Goal: Information Seeking & Learning: Learn about a topic

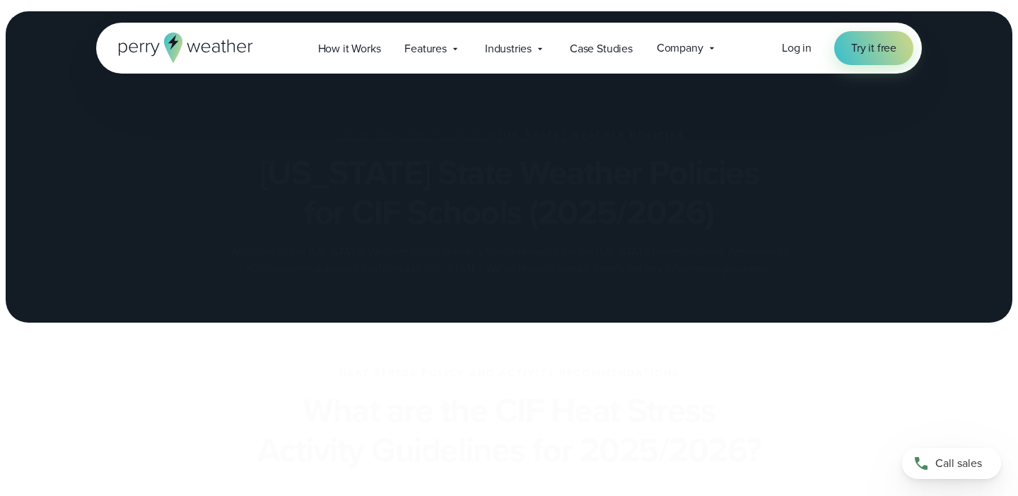
scroll to position [893, 0]
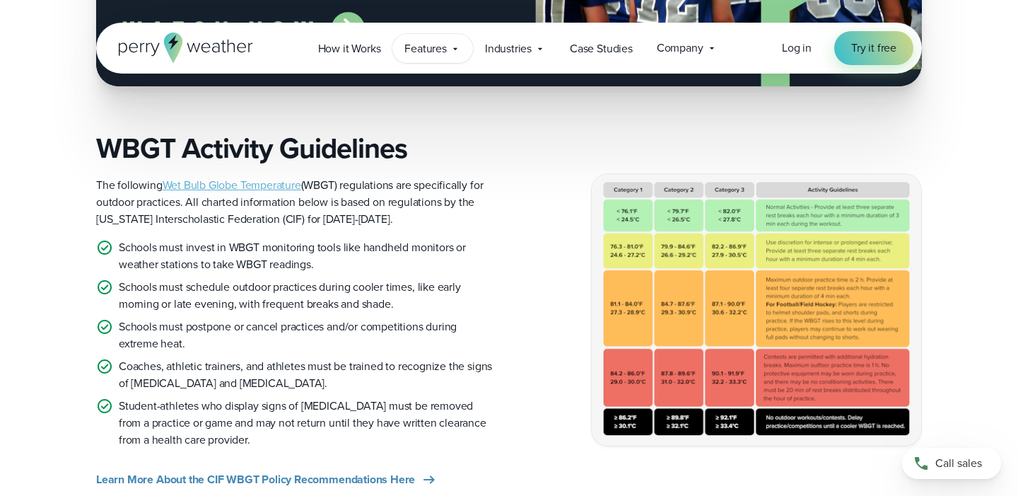
click at [438, 48] on span "Features" at bounding box center [425, 48] width 42 height 17
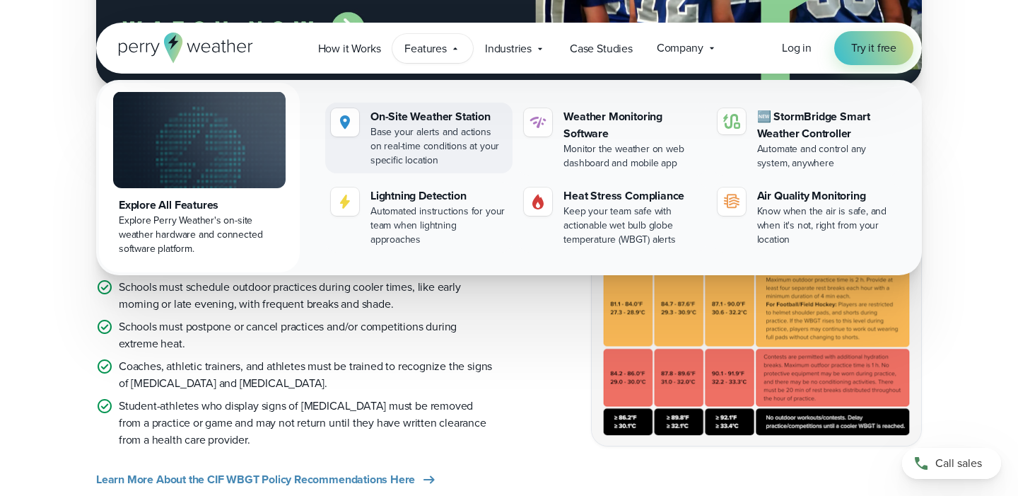
click at [438, 122] on div "On-Site Weather Station" at bounding box center [439, 116] width 136 height 17
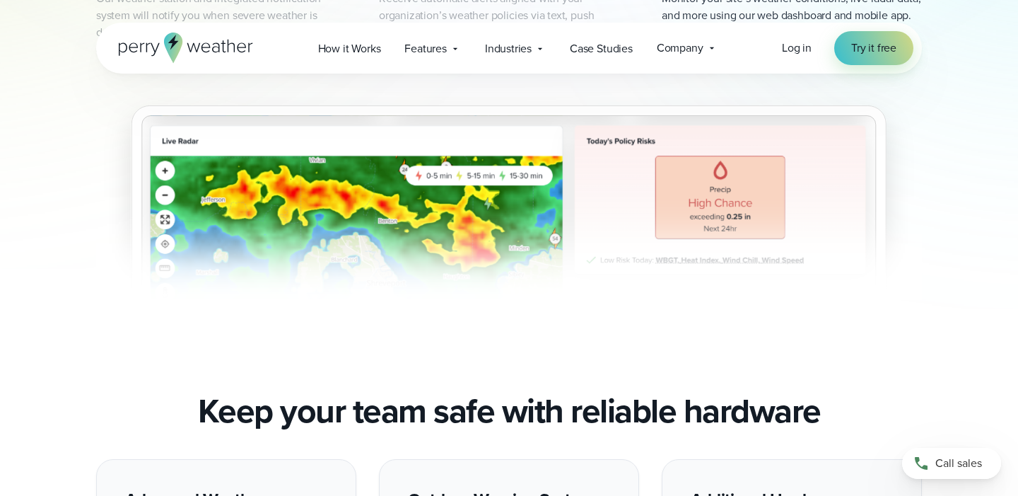
scroll to position [906, 0]
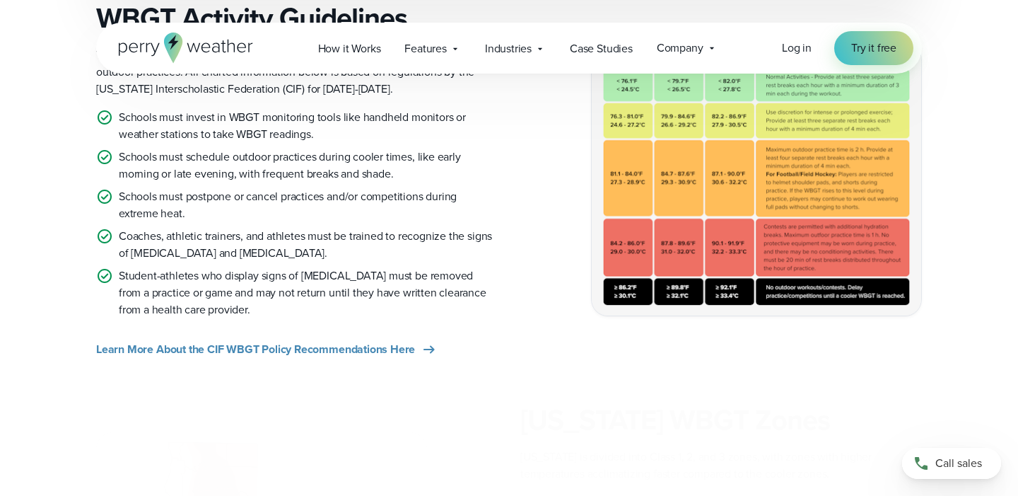
scroll to position [1329, 0]
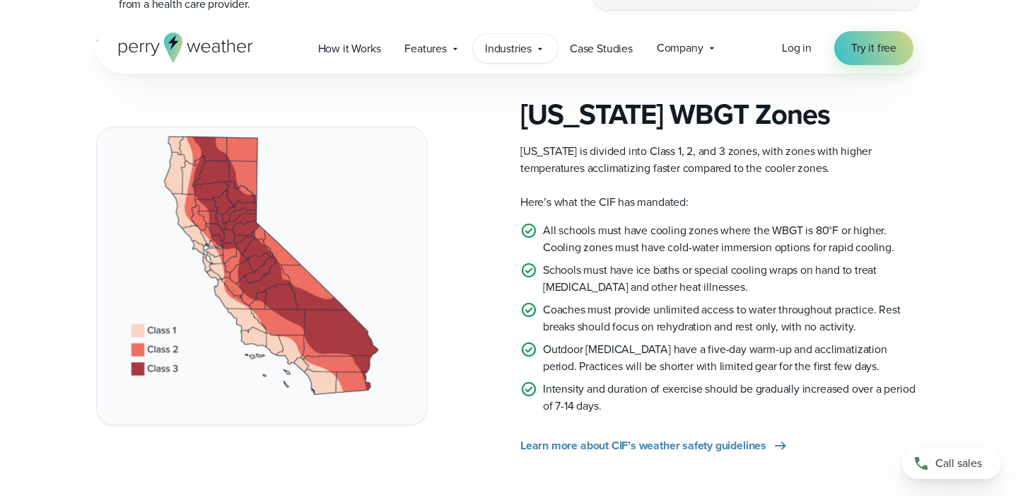
click at [545, 51] on icon at bounding box center [540, 48] width 11 height 11
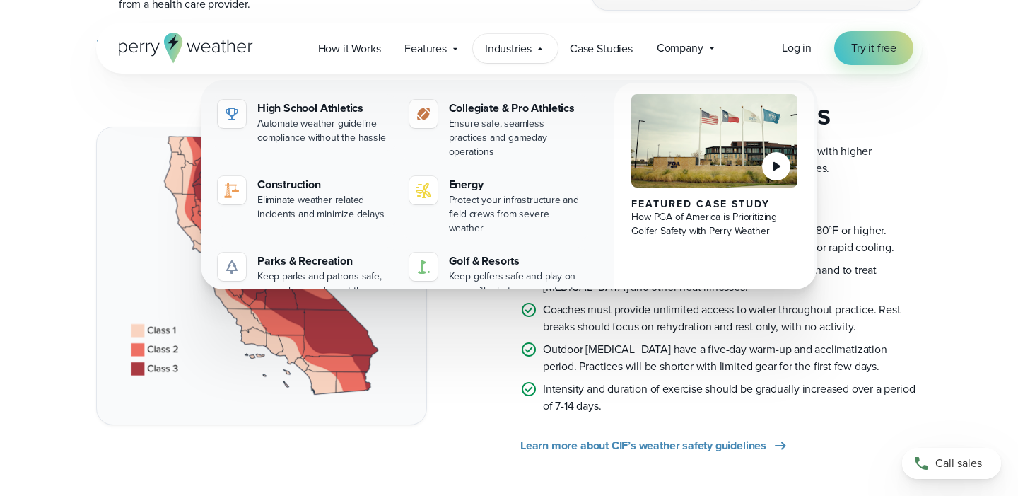
click at [544, 50] on icon at bounding box center [540, 48] width 11 height 11
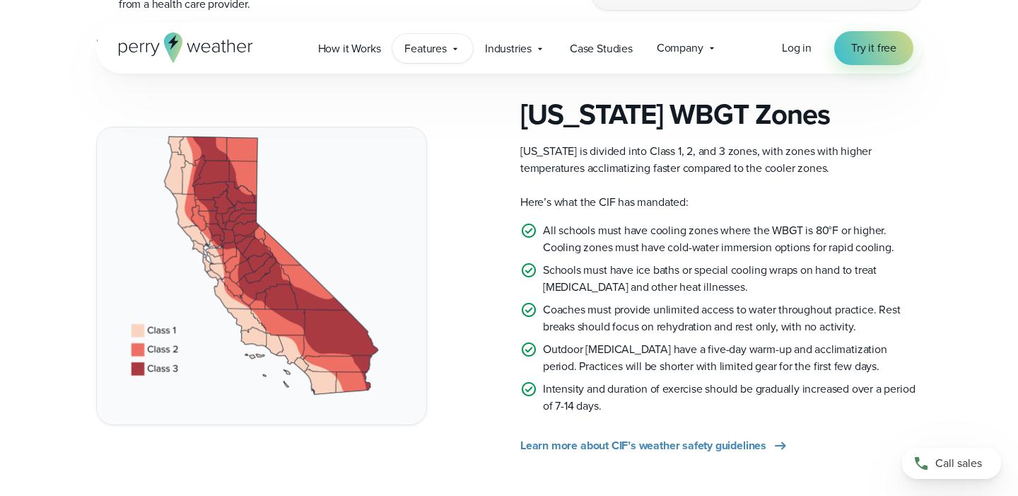
click at [421, 52] on span "Features" at bounding box center [425, 48] width 42 height 17
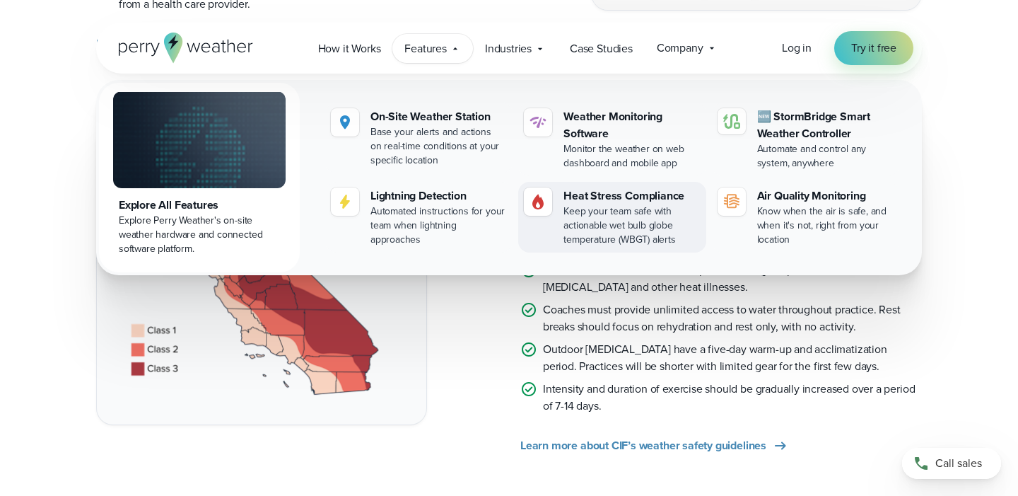
click at [665, 234] on div "Keep your team safe with actionable wet bulb globe temperature (WBGT) alerts" at bounding box center [632, 225] width 136 height 42
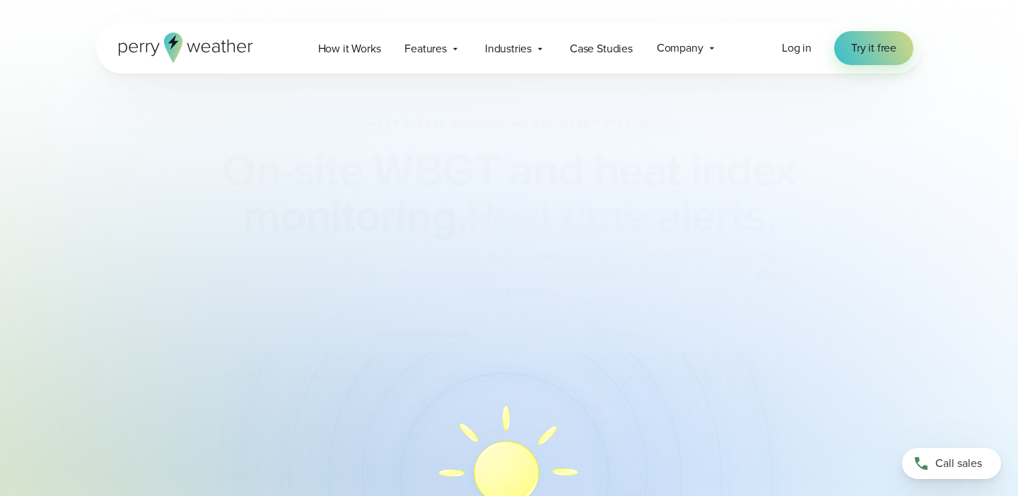
scroll to position [1460, 0]
